Goal: Task Accomplishment & Management: Use online tool/utility

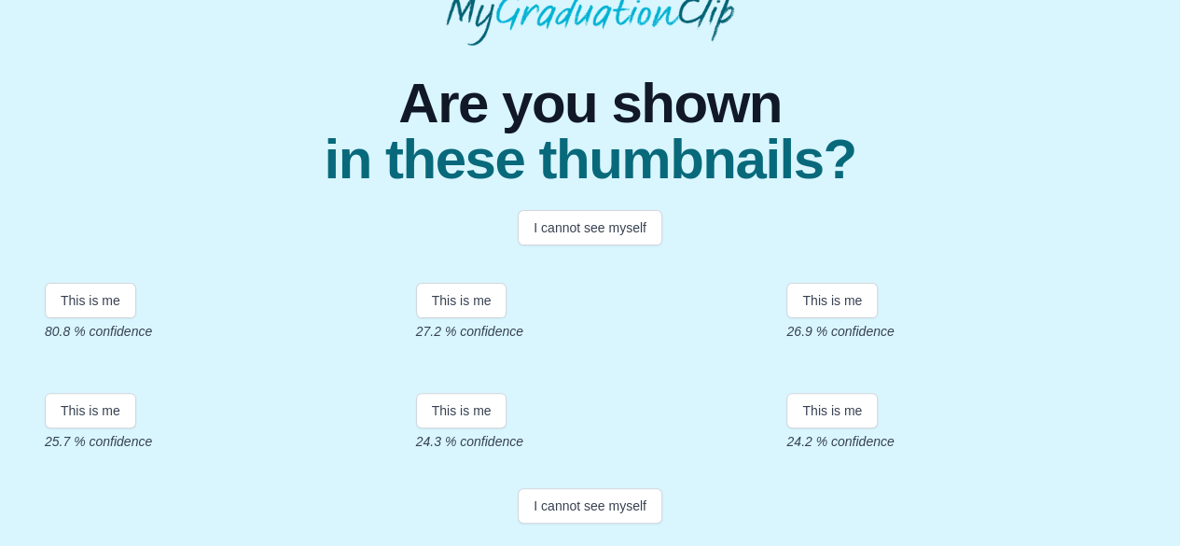
scroll to position [104, 0]
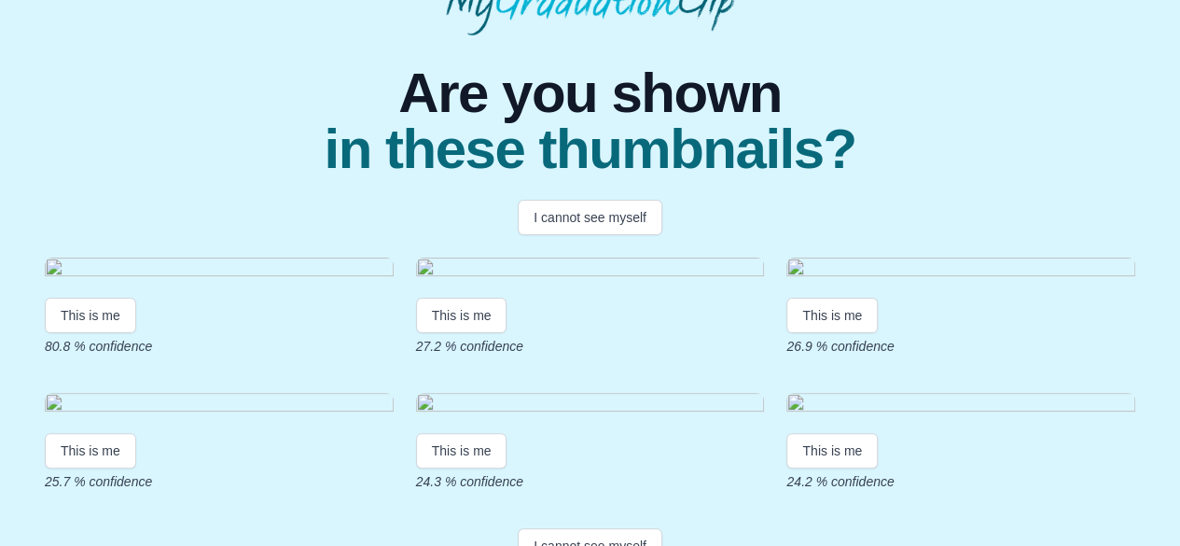
click at [140, 283] on img at bounding box center [219, 269] width 349 height 25
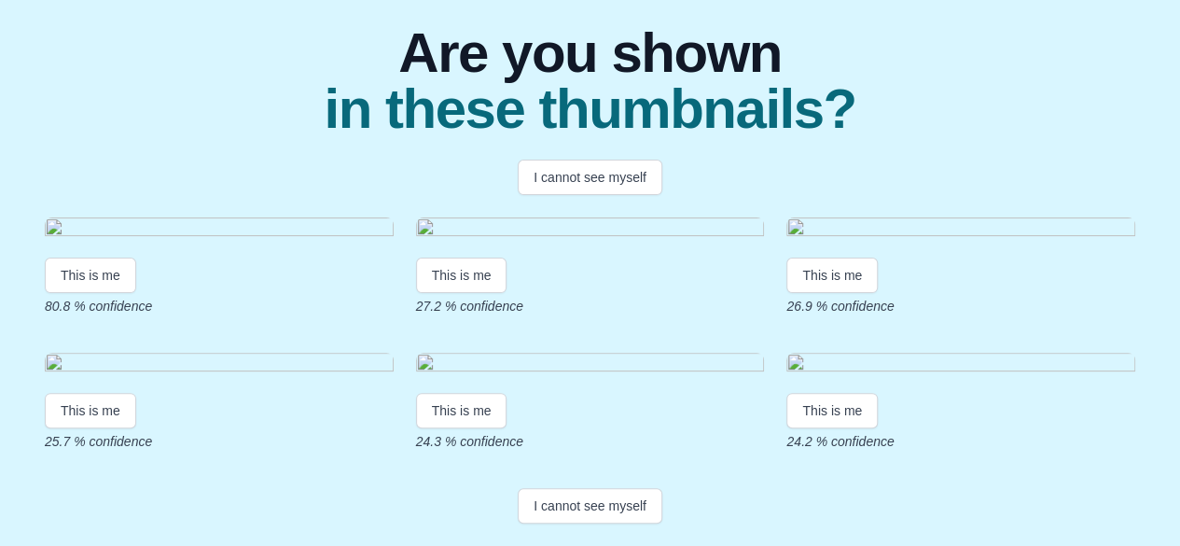
scroll to position [198, 0]
click at [81, 293] on button "This is me" at bounding box center [90, 274] width 91 height 35
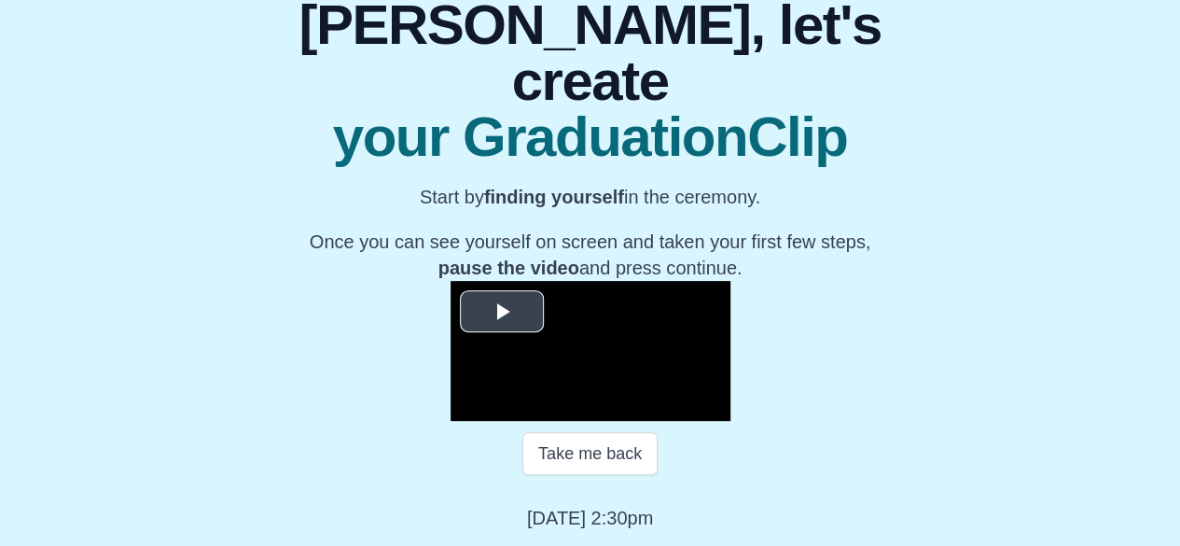
scroll to position [364, 0]
click at [502, 311] on span "Video Player" at bounding box center [502, 311] width 0 height 0
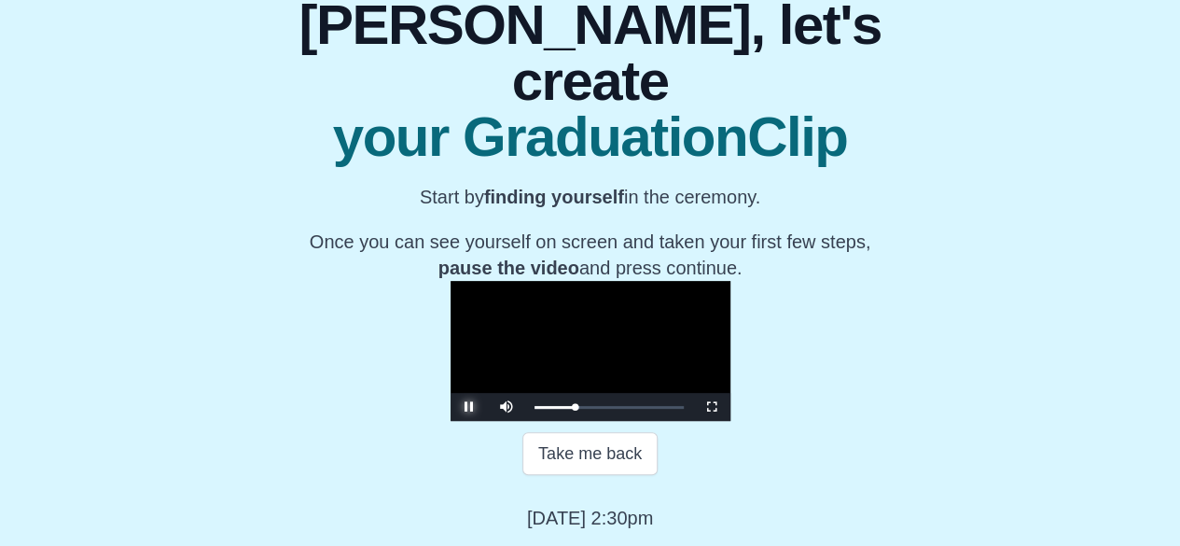
click at [469, 407] on span "Video Player" at bounding box center [469, 407] width 0 height 0
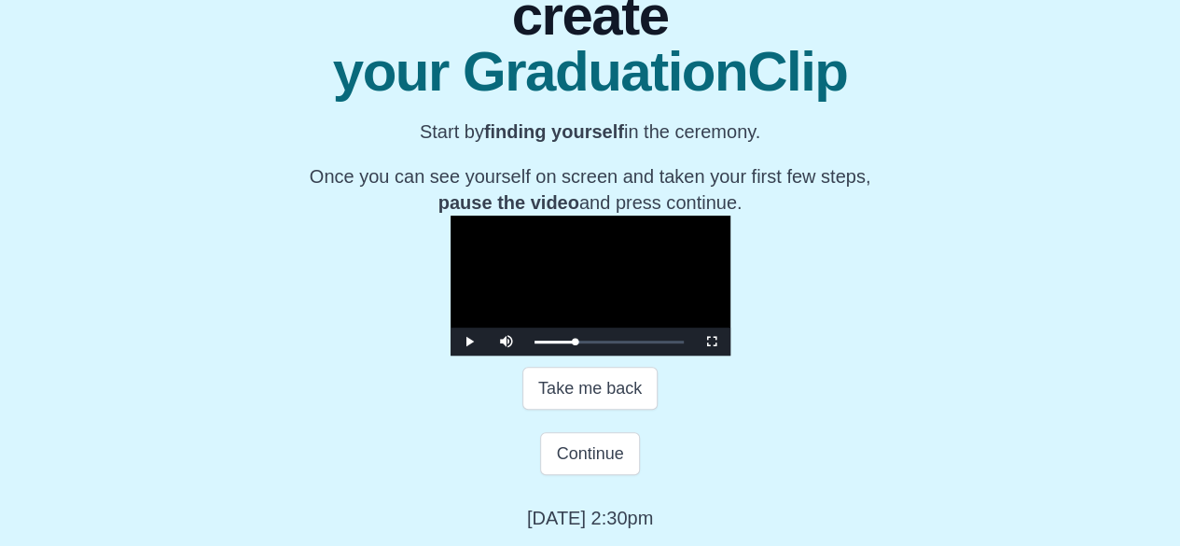
click at [233, 328] on div "**********" at bounding box center [590, 216] width 1150 height 629
click at [593, 475] on button "Continue" at bounding box center [589, 453] width 99 height 43
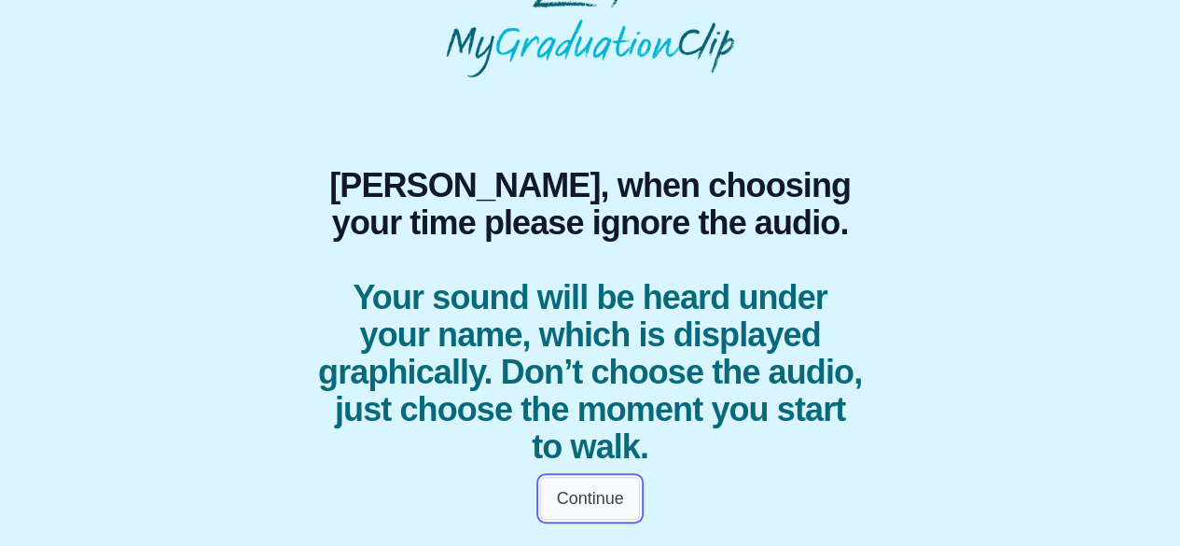
click at [589, 501] on button "Continue" at bounding box center [589, 498] width 99 height 43
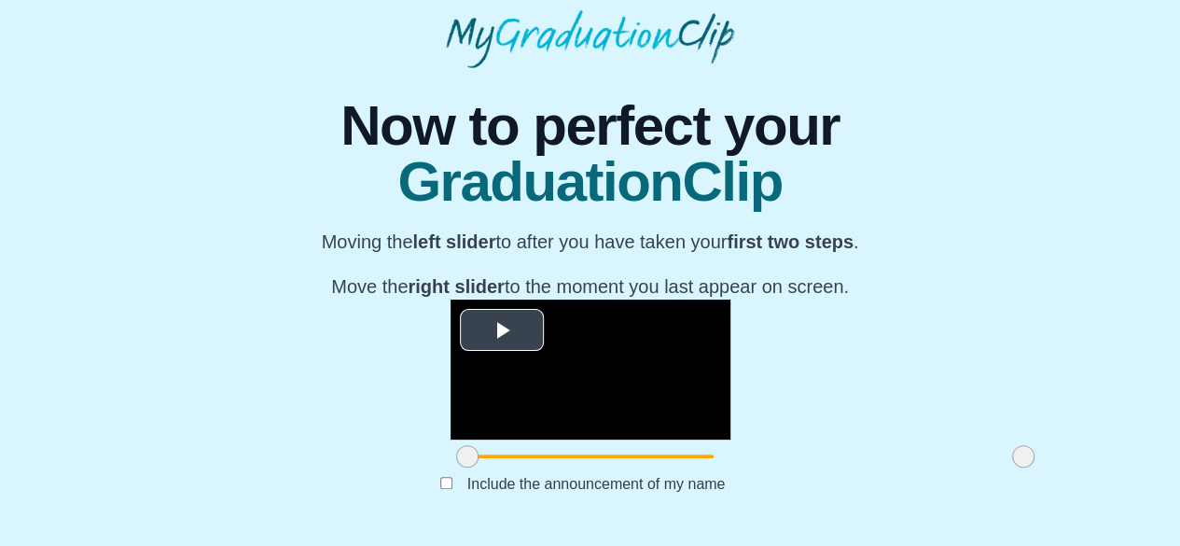
scroll to position [263, 0]
click at [502, 330] on span "Video Player" at bounding box center [502, 330] width 0 height 0
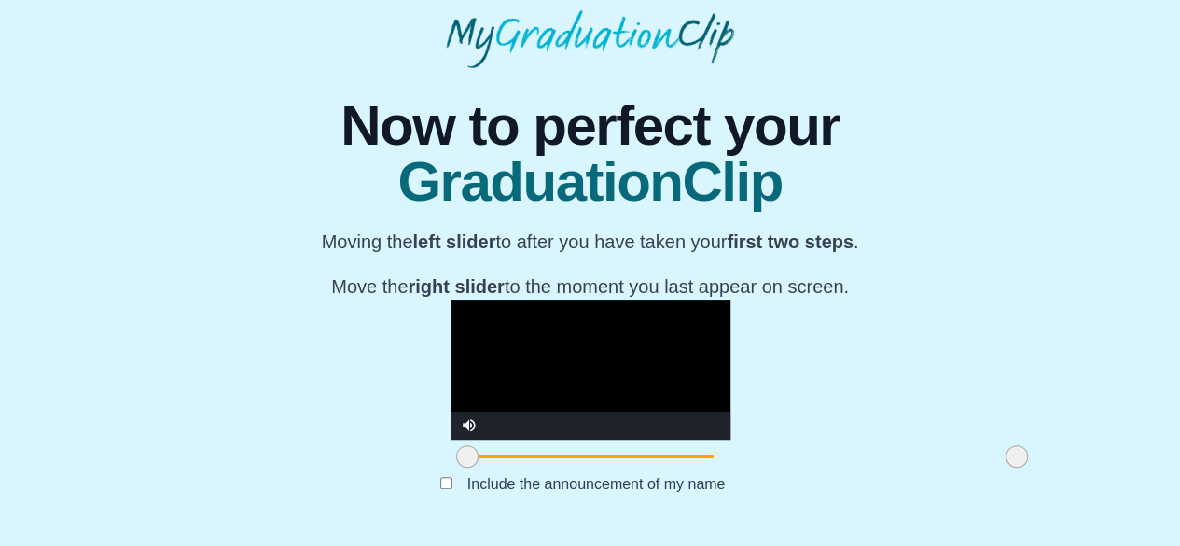
click at [1005, 457] on span at bounding box center [1016, 456] width 22 height 22
click at [450, 299] on video "Video Player" at bounding box center [590, 369] width 280 height 140
drag, startPoint x: 863, startPoint y: 462, endPoint x: 895, endPoint y: 461, distance: 32.7
click at [895, 461] on div "**********" at bounding box center [590, 299] width 1150 height 463
click at [450, 299] on video "Video Player" at bounding box center [590, 369] width 280 height 140
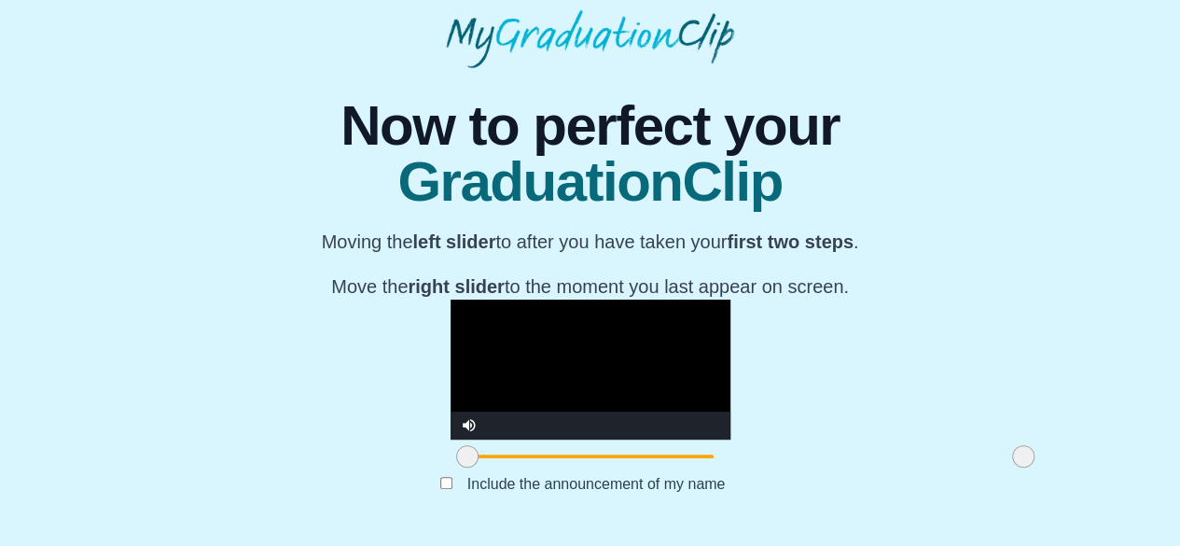
drag, startPoint x: 867, startPoint y: 463, endPoint x: 914, endPoint y: 462, distance: 46.7
click at [914, 462] on div "**********" at bounding box center [590, 299] width 1150 height 463
click at [450, 299] on video "Video Player" at bounding box center [590, 369] width 280 height 140
drag, startPoint x: 304, startPoint y: 460, endPoint x: 313, endPoint y: 449, distance: 14.6
click at [279, 455] on div "**********" at bounding box center [590, 299] width 1150 height 463
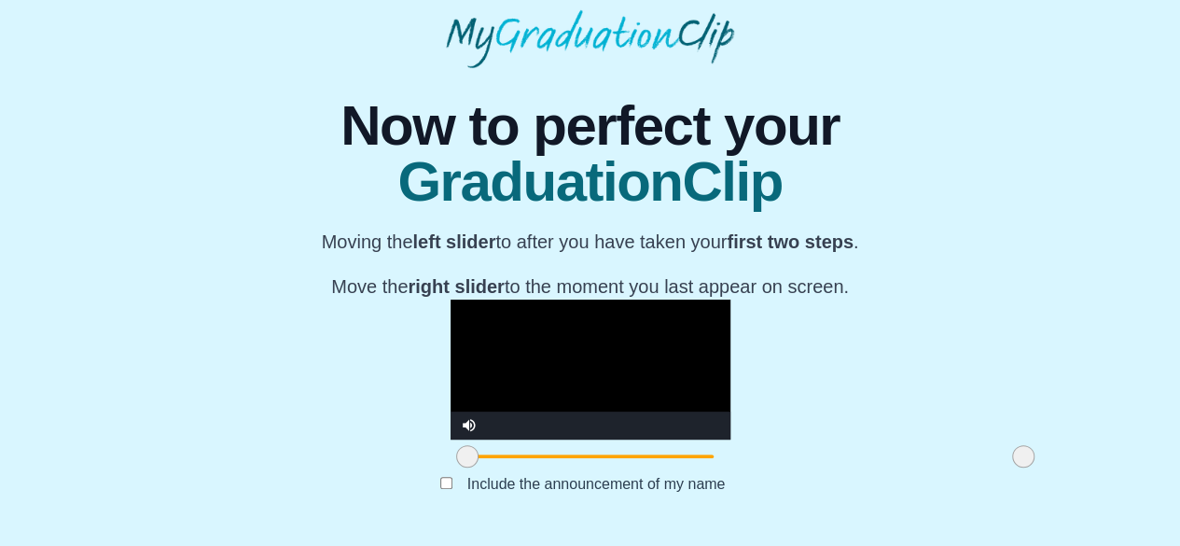
drag, startPoint x: 866, startPoint y: 459, endPoint x: 936, endPoint y: 458, distance: 70.0
click at [936, 458] on div "**********" at bounding box center [590, 299] width 1150 height 463
click at [457, 299] on video "Video Player" at bounding box center [590, 369] width 280 height 140
click at [551, 299] on video "Video Player" at bounding box center [590, 369] width 280 height 140
drag, startPoint x: 311, startPoint y: 460, endPoint x: 350, endPoint y: 460, distance: 39.2
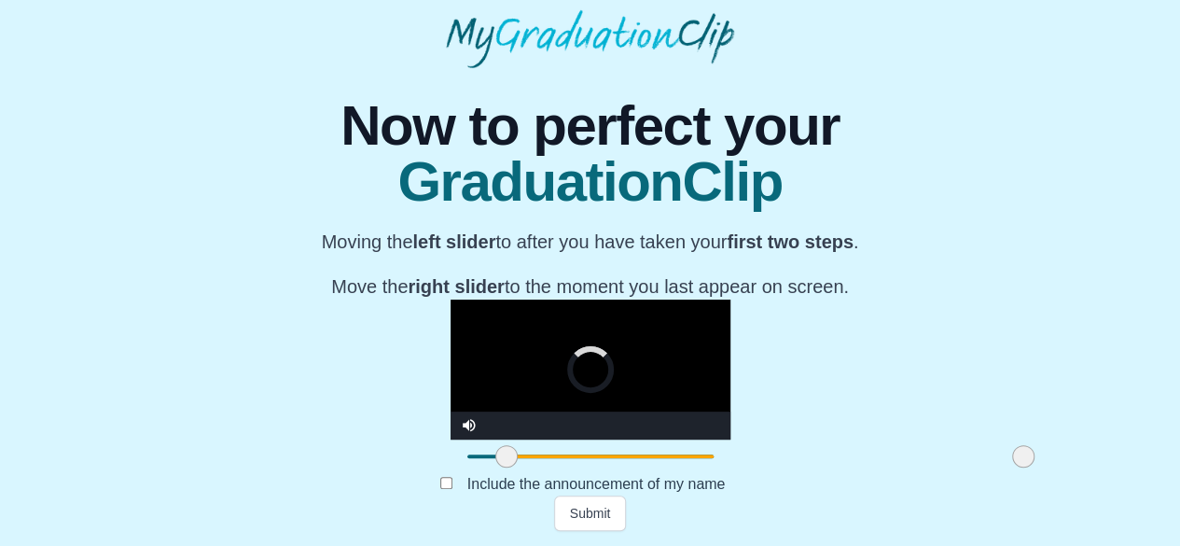
click at [495, 460] on span at bounding box center [506, 456] width 22 height 22
drag, startPoint x: 347, startPoint y: 464, endPoint x: 615, endPoint y: 460, distance: 267.7
click at [763, 460] on span at bounding box center [774, 456] width 22 height 22
drag, startPoint x: 873, startPoint y: 454, endPoint x: 704, endPoint y: 468, distance: 169.4
click at [837, 468] on div at bounding box center [854, 456] width 34 height 34
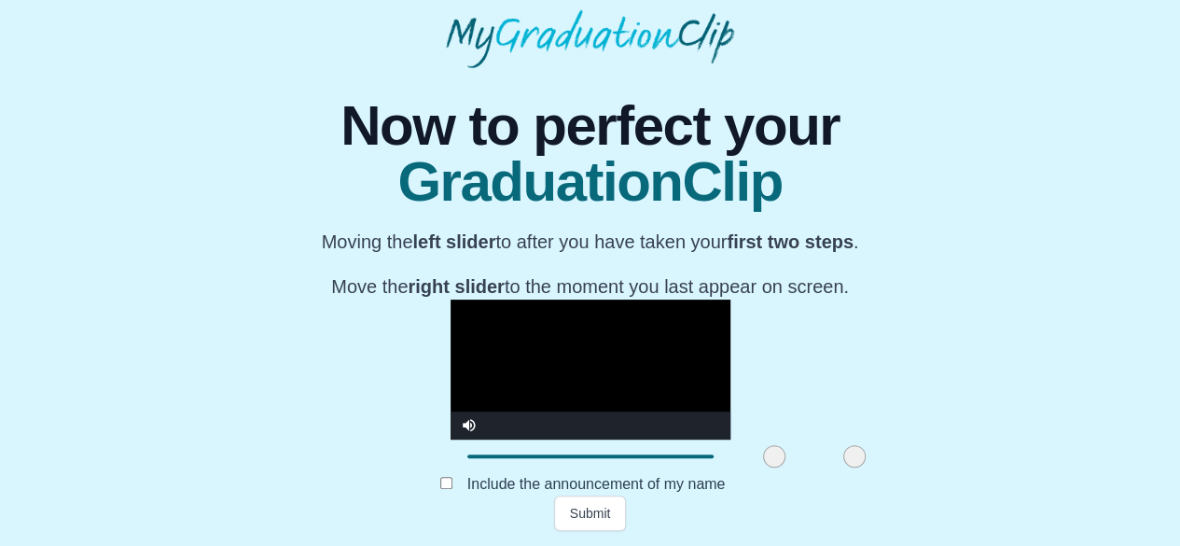
click at [480, 299] on video "Video Player" at bounding box center [590, 369] width 280 height 140
drag, startPoint x: 616, startPoint y: 454, endPoint x: 560, endPoint y: 459, distance: 55.2
click at [710, 459] on span at bounding box center [721, 456] width 22 height 22
click at [523, 303] on video "Video Player" at bounding box center [590, 369] width 280 height 140
click at [702, 462] on span at bounding box center [713, 456] width 22 height 22
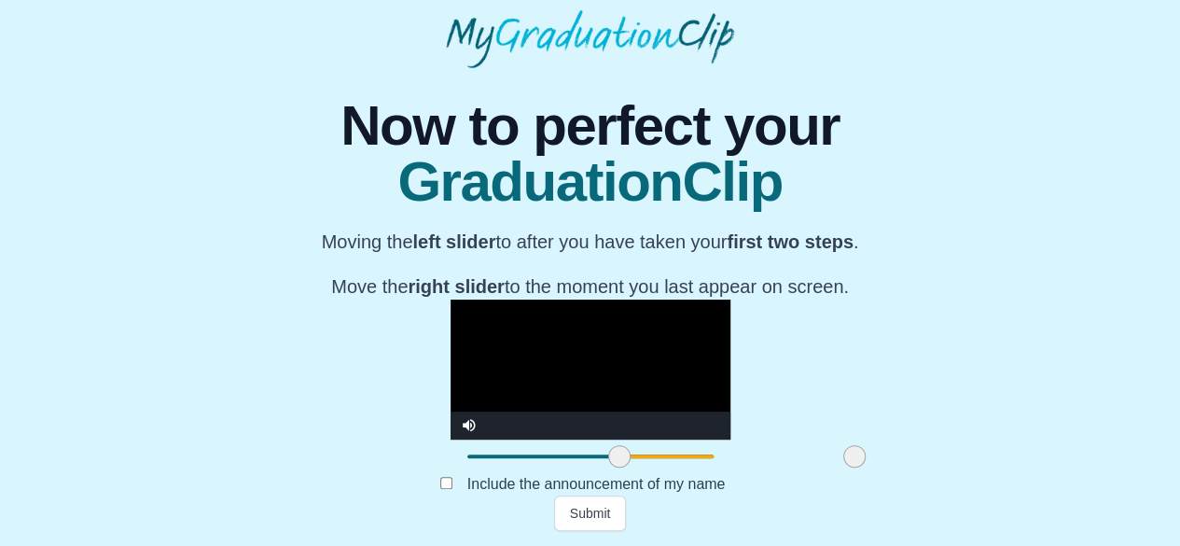
drag, startPoint x: 556, startPoint y: 462, endPoint x: 462, endPoint y: 452, distance: 94.7
click at [608, 452] on span at bounding box center [619, 456] width 22 height 22
drag, startPoint x: 463, startPoint y: 458, endPoint x: 453, endPoint y: 456, distance: 9.5
click at [599, 456] on span at bounding box center [610, 456] width 22 height 22
click at [475, 299] on video "Video Player" at bounding box center [590, 369] width 280 height 140
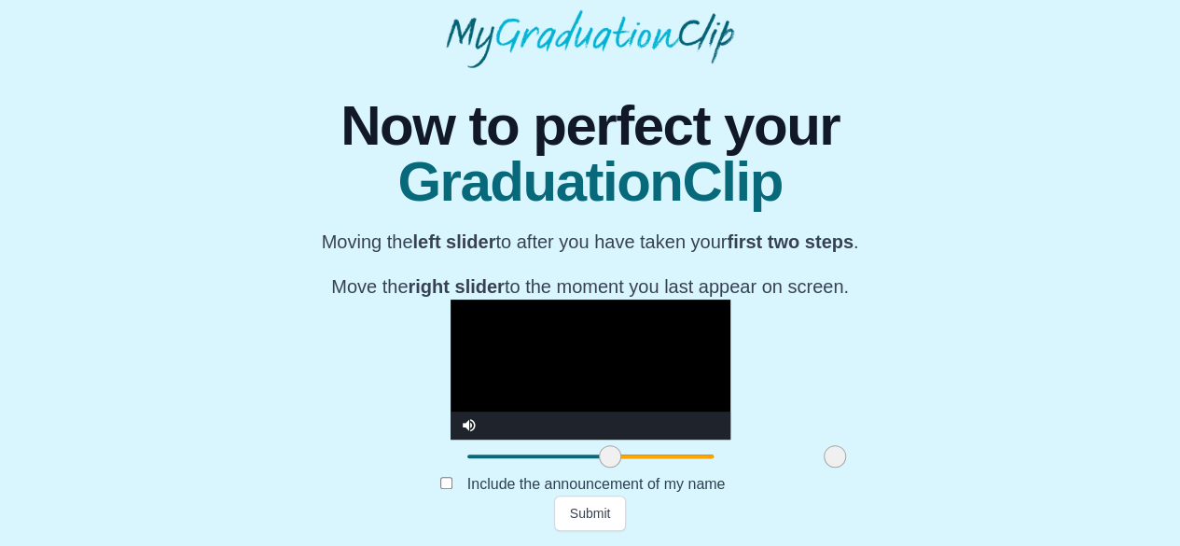
drag, startPoint x: 699, startPoint y: 458, endPoint x: 679, endPoint y: 457, distance: 19.6
click at [823, 457] on span at bounding box center [834, 456] width 22 height 22
click at [475, 299] on video "Video Player" at bounding box center [590, 369] width 280 height 140
drag, startPoint x: 445, startPoint y: 460, endPoint x: 399, endPoint y: 456, distance: 45.8
click at [553, 456] on span at bounding box center [564, 456] width 22 height 22
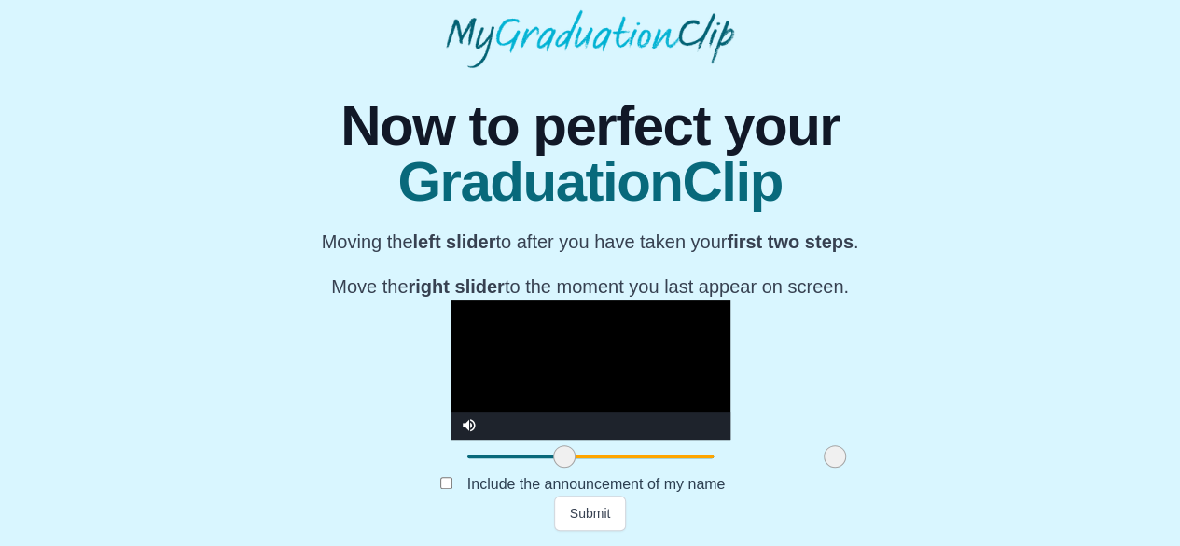
click at [453, 299] on video "Video Player" at bounding box center [590, 369] width 280 height 140
drag, startPoint x: 403, startPoint y: 461, endPoint x: 380, endPoint y: 461, distance: 22.4
click at [531, 461] on span at bounding box center [542, 456] width 22 height 22
click at [450, 299] on video "Video Player" at bounding box center [590, 369] width 280 height 140
drag, startPoint x: 382, startPoint y: 463, endPoint x: 346, endPoint y: 459, distance: 36.7
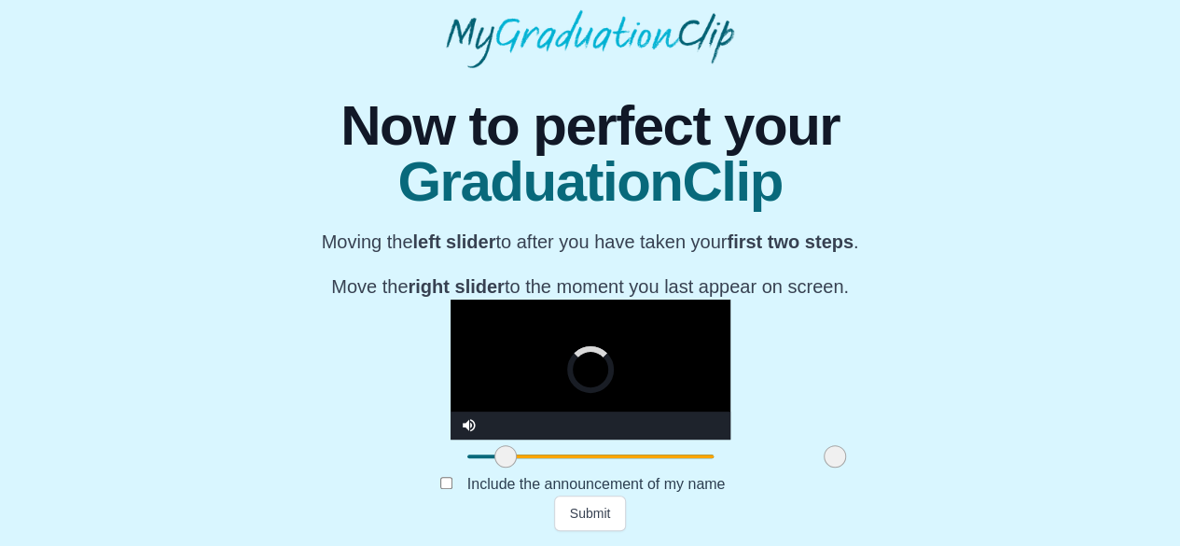
click at [494, 459] on span at bounding box center [505, 456] width 22 height 22
click at [450, 299] on video "Video Player" at bounding box center [590, 369] width 280 height 140
drag, startPoint x: 344, startPoint y: 463, endPoint x: 297, endPoint y: 454, distance: 47.4
click at [450, 456] on div at bounding box center [467, 456] width 34 height 34
click at [544, 299] on video "Video Player" at bounding box center [590, 369] width 280 height 140
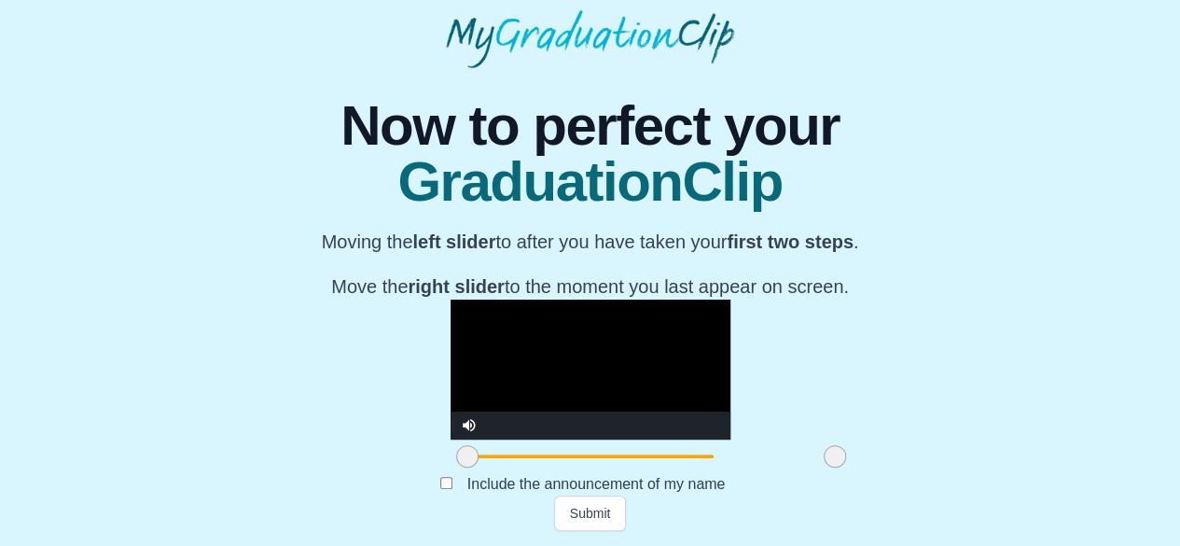
drag, startPoint x: 306, startPoint y: 463, endPoint x: 274, endPoint y: 463, distance: 31.7
click at [274, 463] on div "**********" at bounding box center [590, 299] width 1150 height 463
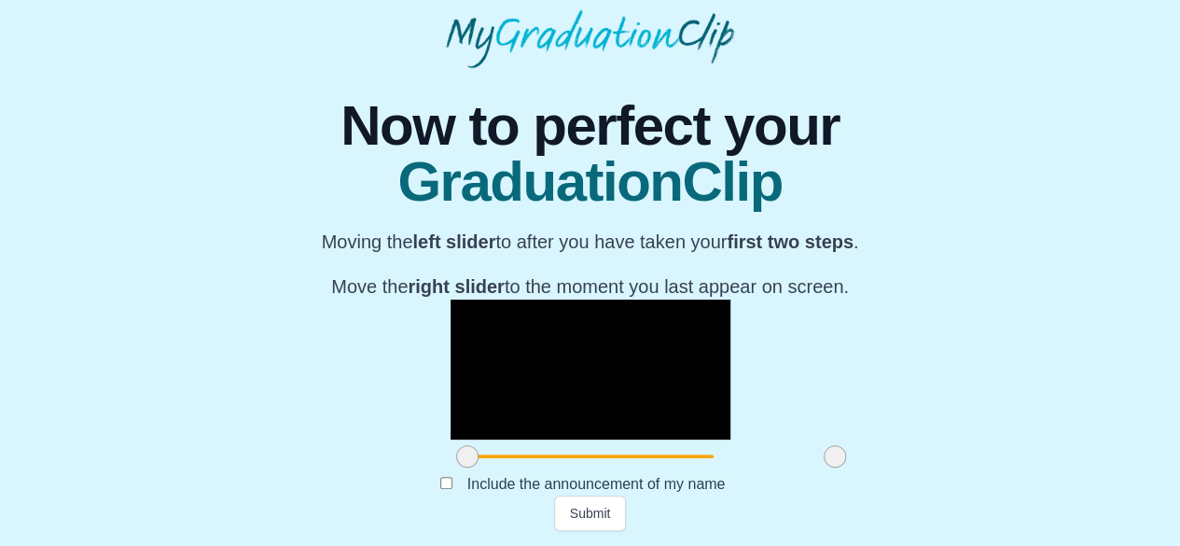
drag, startPoint x: 315, startPoint y: 459, endPoint x: 292, endPoint y: 462, distance: 23.5
click at [292, 462] on div "**********" at bounding box center [590, 299] width 1150 height 463
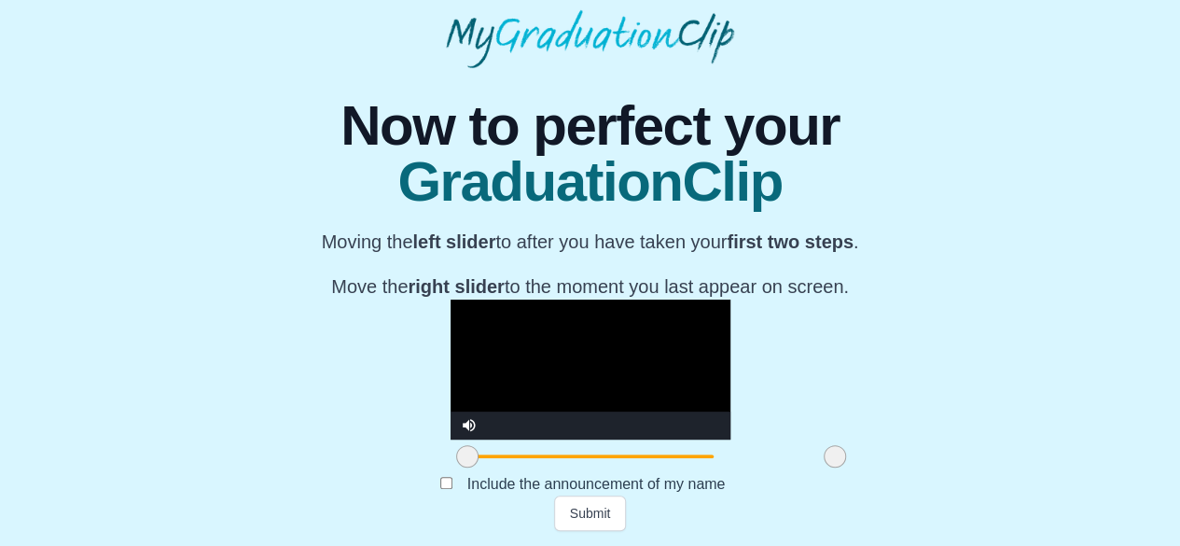
click at [522, 299] on video "Video Player" at bounding box center [590, 369] width 280 height 140
click at [608, 299] on video "Video Player" at bounding box center [590, 369] width 280 height 140
drag, startPoint x: 305, startPoint y: 460, endPoint x: 404, endPoint y: 458, distance: 98.9
click at [555, 458] on span at bounding box center [566, 456] width 22 height 22
drag, startPoint x: 404, startPoint y: 458, endPoint x: 272, endPoint y: 458, distance: 131.5
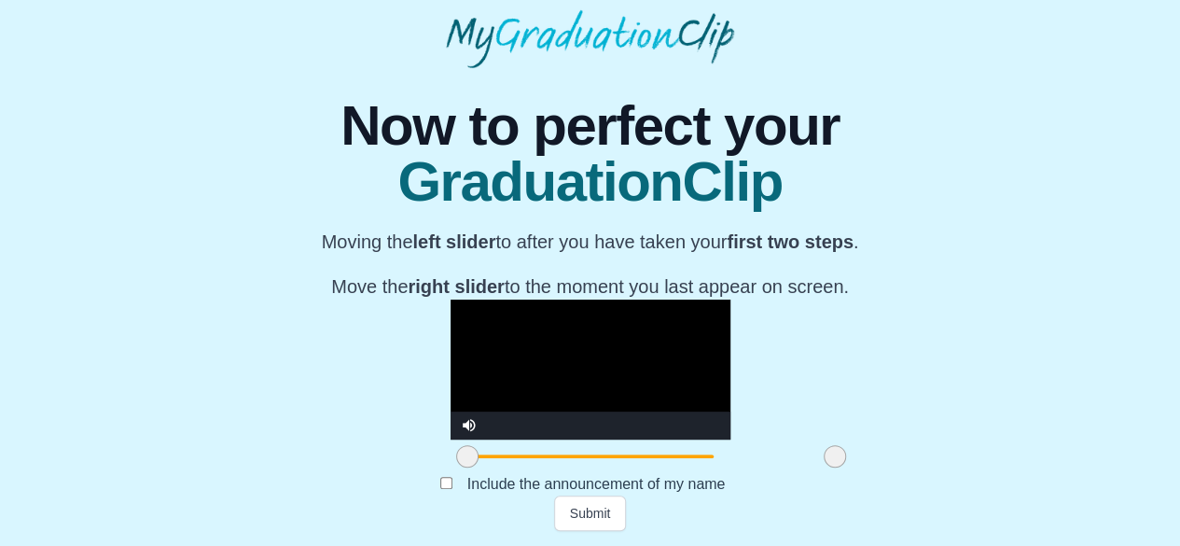
click at [272, 458] on div "**********" at bounding box center [590, 299] width 1150 height 463
click at [450, 310] on video "Video Player" at bounding box center [590, 369] width 280 height 140
click at [450, 299] on video "Video Player" at bounding box center [590, 369] width 280 height 140
drag, startPoint x: 428, startPoint y: 285, endPoint x: 420, endPoint y: 296, distance: 13.3
click at [450, 299] on video "Video Player" at bounding box center [590, 369] width 280 height 140
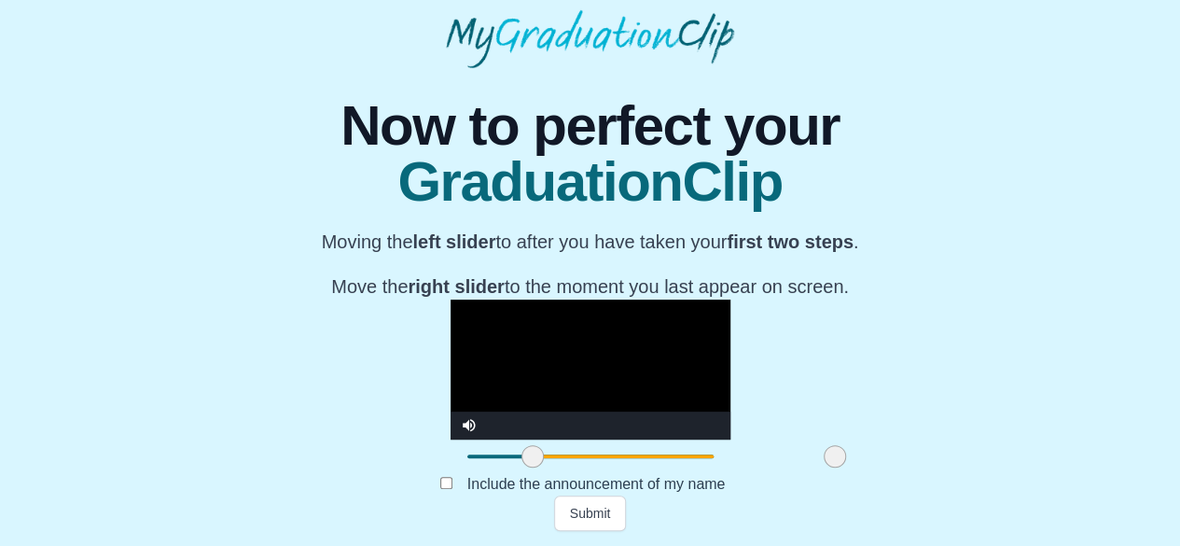
drag, startPoint x: 311, startPoint y: 458, endPoint x: 377, endPoint y: 459, distance: 65.3
click at [521, 459] on span at bounding box center [532, 456] width 22 height 22
click at [450, 299] on video "Video Player" at bounding box center [590, 369] width 280 height 140
drag, startPoint x: 376, startPoint y: 455, endPoint x: 451, endPoint y: 444, distance: 76.4
click at [591, 444] on div at bounding box center [608, 456] width 34 height 34
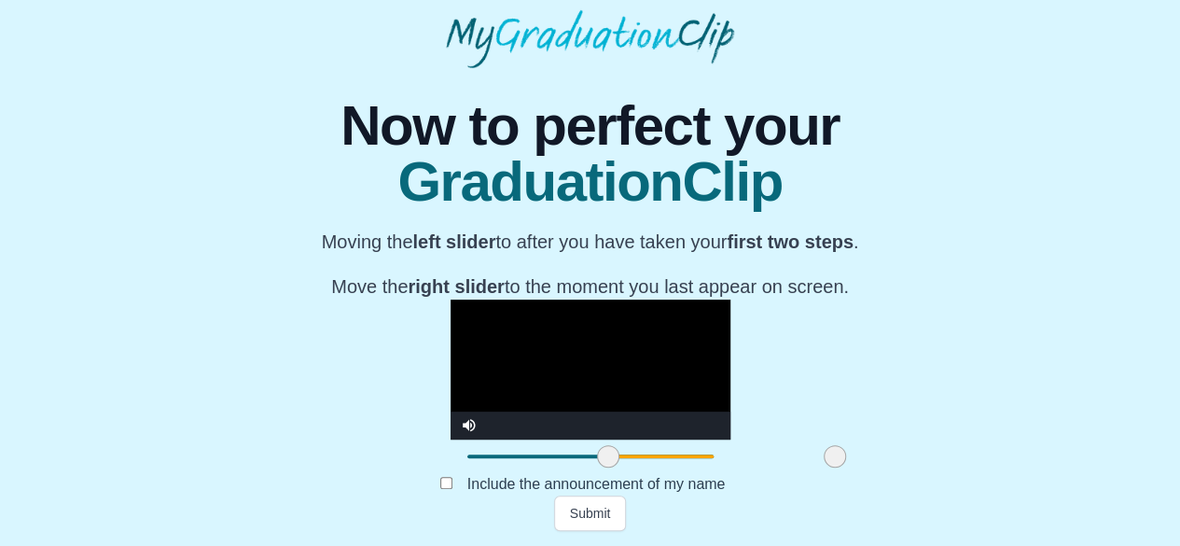
click at [629, 299] on video "Video Player" at bounding box center [590, 369] width 280 height 140
drag, startPoint x: 676, startPoint y: 457, endPoint x: 688, endPoint y: 451, distance: 13.4
click at [836, 451] on span at bounding box center [847, 456] width 22 height 22
click at [580, 512] on button "Submit" at bounding box center [590, 512] width 73 height 35
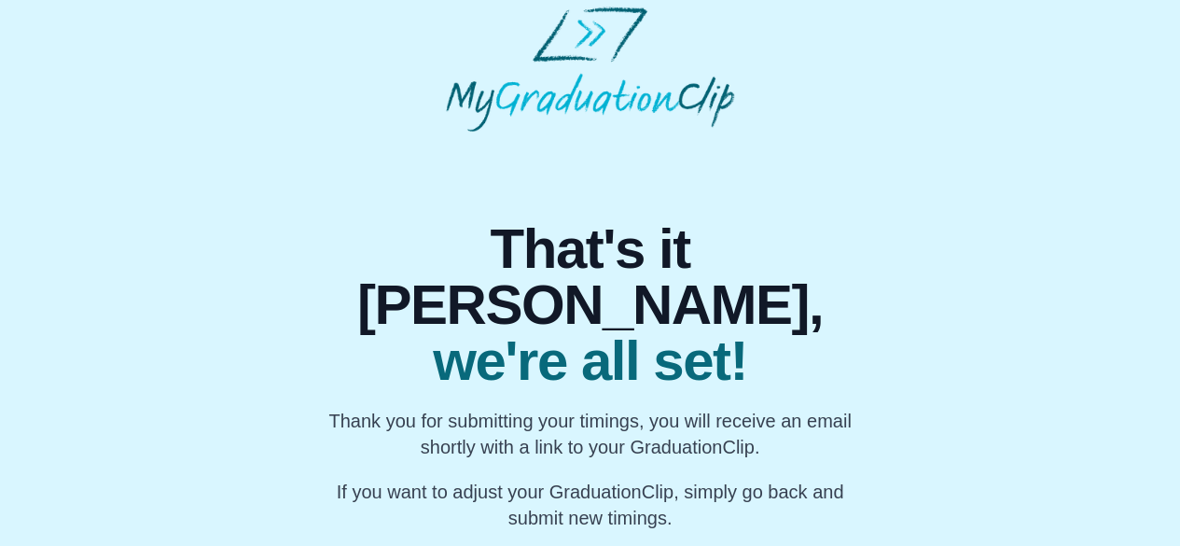
scroll to position [7, 0]
click at [644, 342] on span "we're all set!" at bounding box center [590, 362] width 546 height 56
